Goal: Find specific page/section: Find specific page/section

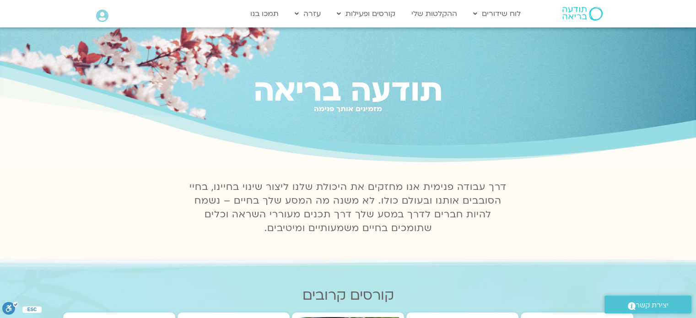
click at [108, 17] on div "Main Menu אזור אישי הזמנות התנתקות פרטי המורה הוספת אירוע" at bounding box center [134, 17] width 76 height 14
click at [102, 16] on icon at bounding box center [102, 16] width 12 height 13
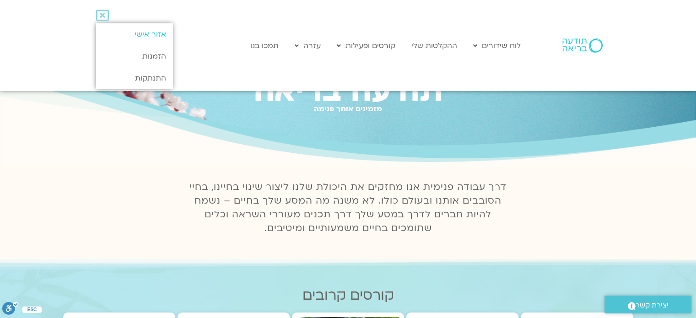
click at [153, 34] on link "אזור אישי" at bounding box center [134, 34] width 76 height 22
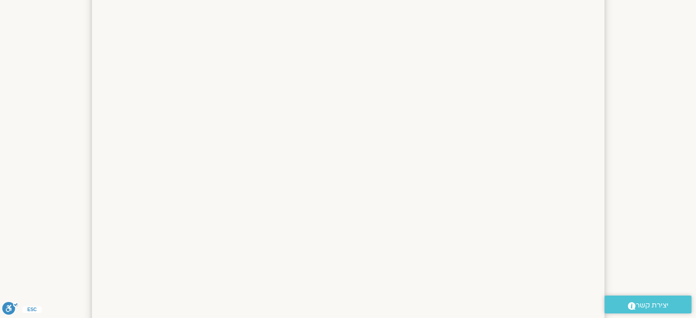
scroll to position [1230, 0]
click at [620, 204] on section at bounding box center [348, 48] width 696 height 732
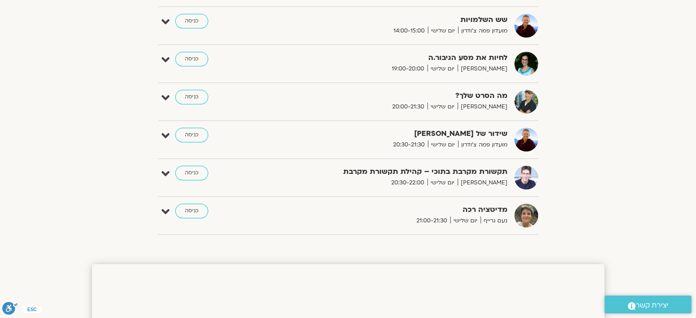
scroll to position [681, 0]
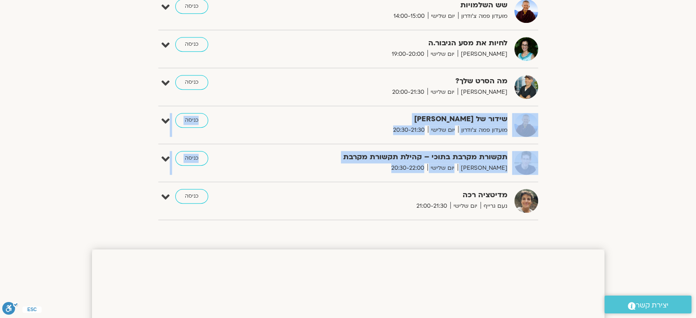
drag, startPoint x: 574, startPoint y: 211, endPoint x: 576, endPoint y: 125, distance: 85.6
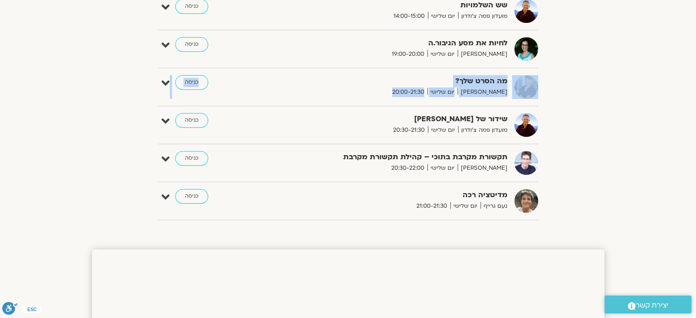
drag, startPoint x: 586, startPoint y: 120, endPoint x: 580, endPoint y: 85, distance: 36.1
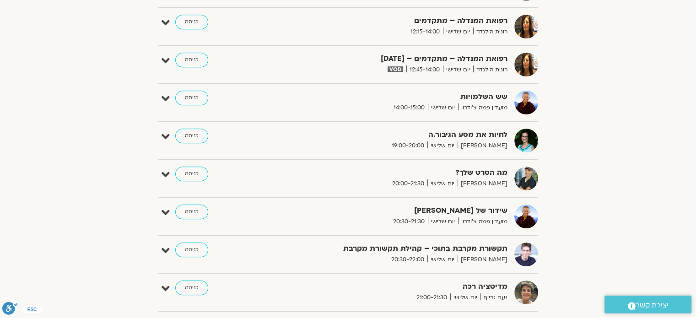
scroll to position [498, 0]
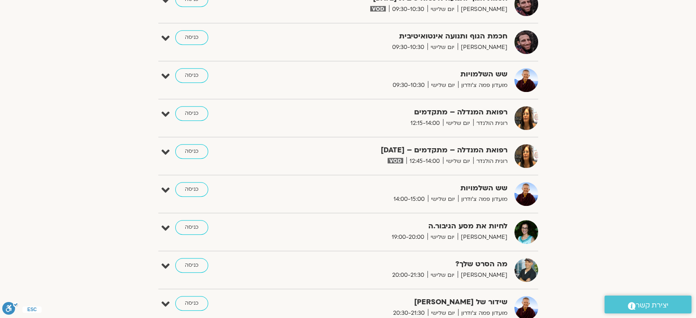
click at [527, 119] on img at bounding box center [526, 118] width 24 height 24
click at [500, 122] on span "רונית הולנדר" at bounding box center [490, 124] width 34 height 10
click at [163, 112] on icon at bounding box center [166, 114] width 8 height 13
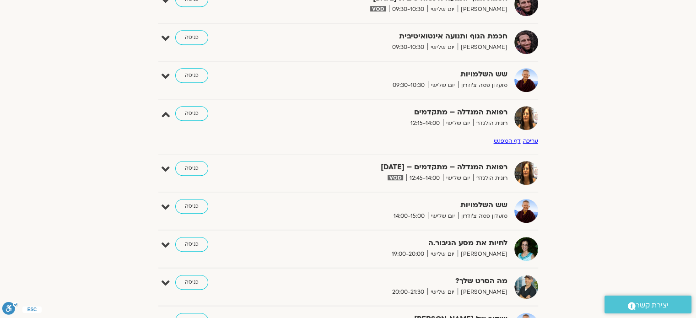
click at [527, 119] on img at bounding box center [526, 118] width 24 height 24
click at [460, 113] on strong "רפואת המנדלה – מתקדמים" at bounding box center [395, 112] width 224 height 12
click at [162, 113] on icon at bounding box center [166, 114] width 8 height 13
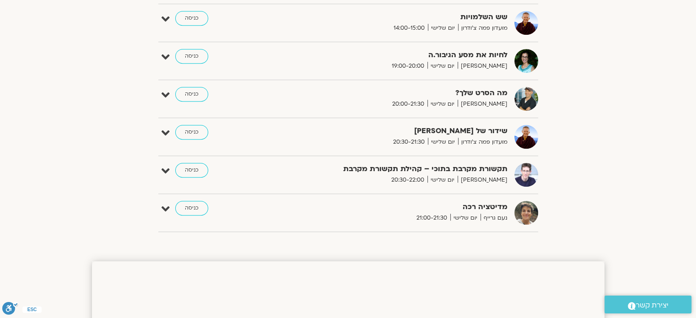
scroll to position [681, 0]
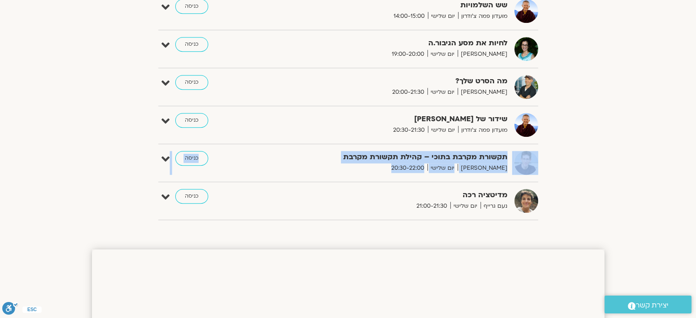
drag, startPoint x: 542, startPoint y: 225, endPoint x: 548, endPoint y: 179, distance: 46.2
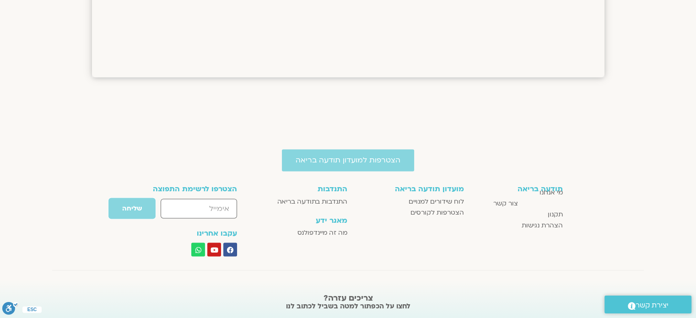
scroll to position [1607, 0]
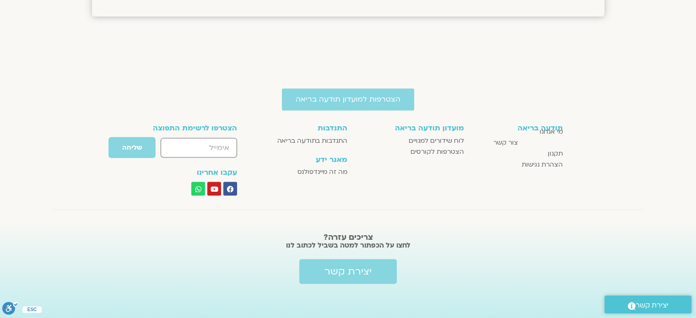
click at [663, 143] on section "תודעה בריאה מי אנחנו צור קשר תקנון הצהרת נגישות מועדון תודעה בריאה לוח שידורים …" at bounding box center [348, 159] width 696 height 81
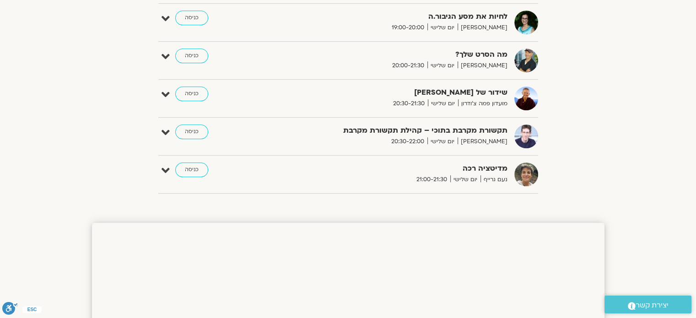
scroll to position [692, 0]
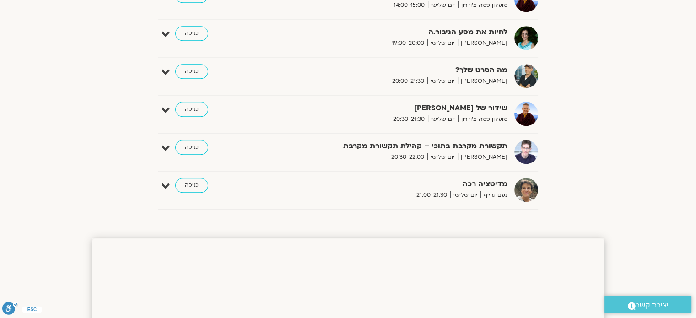
click at [196, 184] on link "כניסה" at bounding box center [191, 185] width 33 height 15
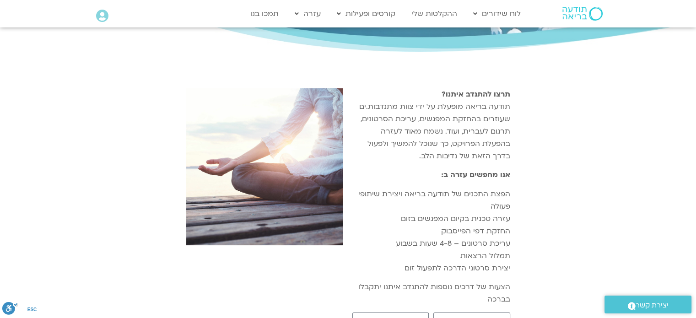
scroll to position [92, 0]
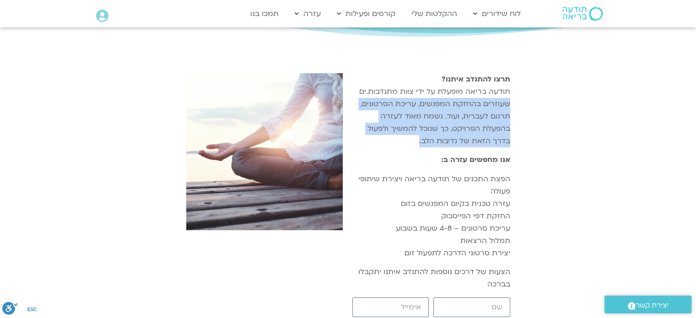
drag, startPoint x: 514, startPoint y: 135, endPoint x: 513, endPoint y: 153, distance: 18.3
click at [513, 153] on section "תרצו להתנדב איתנו? תודעה בריאה מופעלת על ידי צוות מתנדבות.ים שעוזרים בהחזקת המפ…" at bounding box center [348, 235] width 696 height 332
click at [524, 131] on section "תרצו להתנדב איתנו? תודעה בריאה מופעלת על ידי צוות מתנדבות.ים שעוזרים בהחזקת המפ…" at bounding box center [348, 235] width 696 height 332
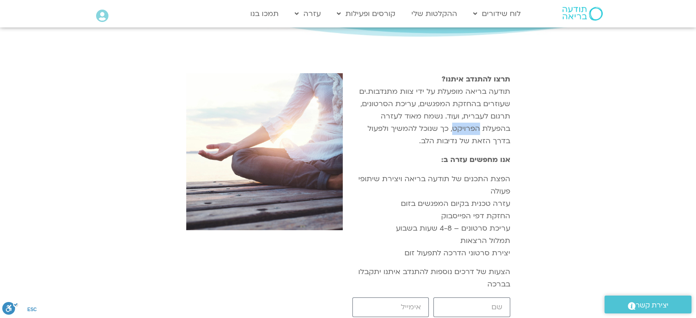
click at [524, 131] on section "תרצו להתנדב איתנו? תודעה בריאה מופעלת על ידי צוות מתנדבות.ים שעוזרים בהחזקת המפ…" at bounding box center [348, 235] width 696 height 332
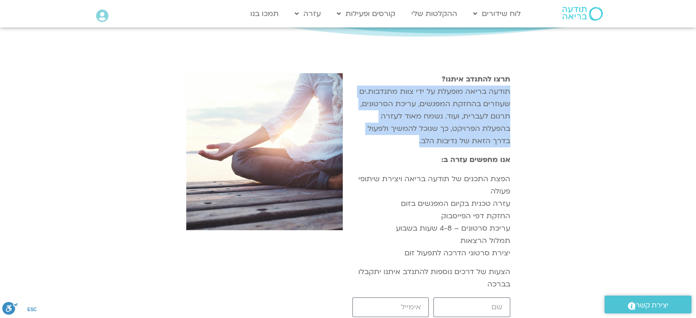
click at [524, 131] on section "תרצו להתנדב איתנו? תודעה בריאה מופעלת על ידי צוות מתנדבות.ים שעוזרים בהחזקת המפ…" at bounding box center [348, 235] width 696 height 332
click at [551, 123] on section "תרצו להתנדב איתנו? תודעה בריאה מופעלת על ידי צוות מתנדבות.ים שעוזרים בהחזקת המפ…" at bounding box center [348, 235] width 696 height 332
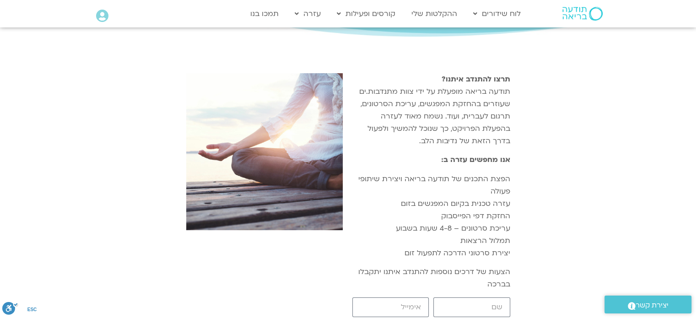
scroll to position [183, 0]
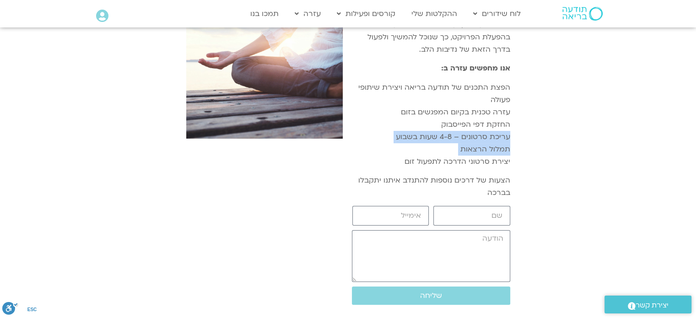
drag, startPoint x: 543, startPoint y: 133, endPoint x: 544, endPoint y: 167, distance: 34.3
click at [544, 167] on section "תרצו להתנדב איתנו? תודעה בריאה מופעלת על ידי צוות מתנדבות.ים שעוזרים בהחזקת המפ…" at bounding box center [348, 143] width 696 height 332
click at [534, 152] on section "תרצו להתנדב איתנו? תודעה בריאה מופעלת על ידי צוות מתנדבות.ים שעוזרים בהחזקת המפ…" at bounding box center [348, 143] width 696 height 332
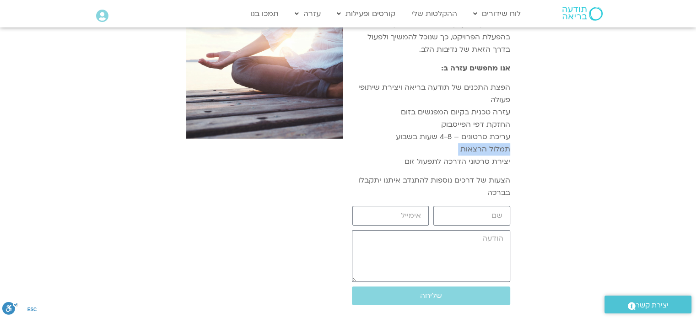
click at [533, 162] on section "תרצו להתנדב איתנו? תודעה בריאה מופעלת על ידי צוות מתנדבות.ים שעוזרים בהחזקת המפ…" at bounding box center [348, 143] width 696 height 332
click at [566, 159] on section "תרצו להתנדב איתנו? תודעה בריאה מופעלת על ידי צוות מתנדבות.ים שעוזרים בהחזקת המפ…" at bounding box center [348, 143] width 696 height 332
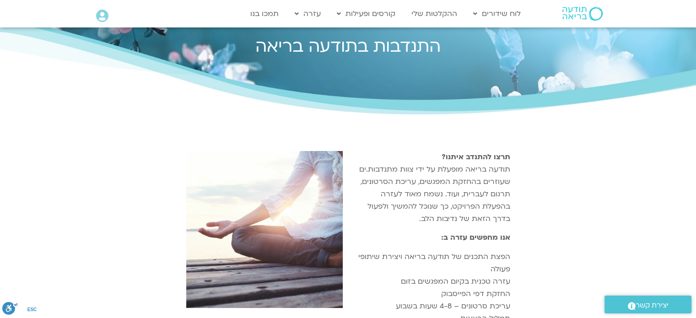
scroll to position [0, 0]
